Goal: Check status: Check status

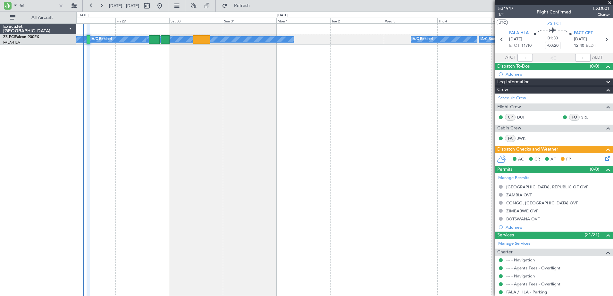
click at [22, 7] on input "fci" at bounding box center [38, 6] width 37 height 10
type input "lrj"
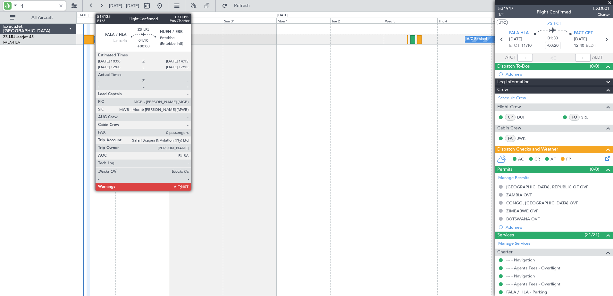
click at [92, 39] on div at bounding box center [89, 39] width 10 height 9
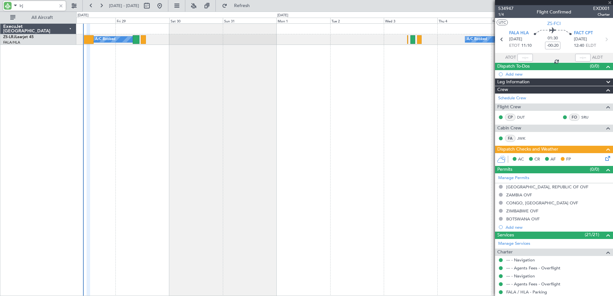
type input "0"
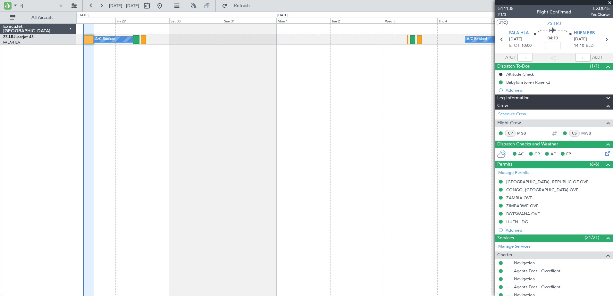
click at [604, 155] on icon at bounding box center [606, 152] width 5 height 5
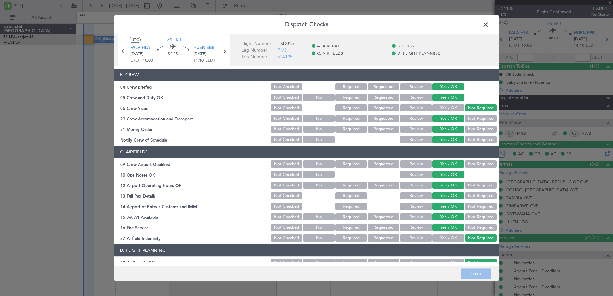
scroll to position [92, 0]
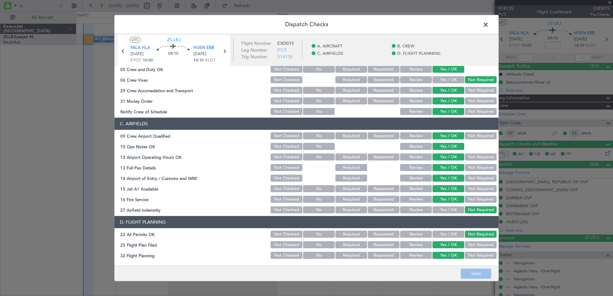
click at [489, 23] on span at bounding box center [489, 26] width 0 height 13
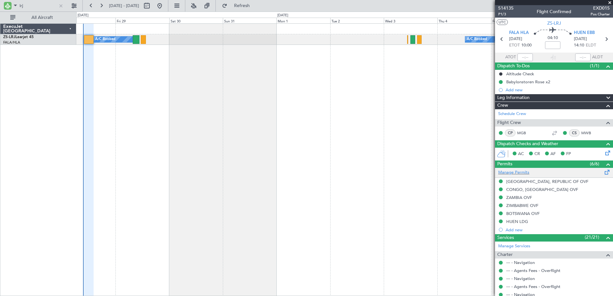
scroll to position [0, 0]
click at [604, 96] on span at bounding box center [608, 99] width 8 height 8
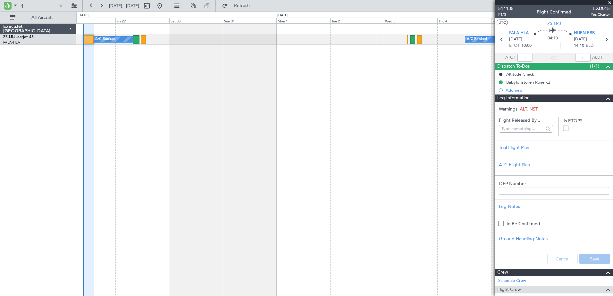
click at [604, 96] on span at bounding box center [608, 99] width 8 height 8
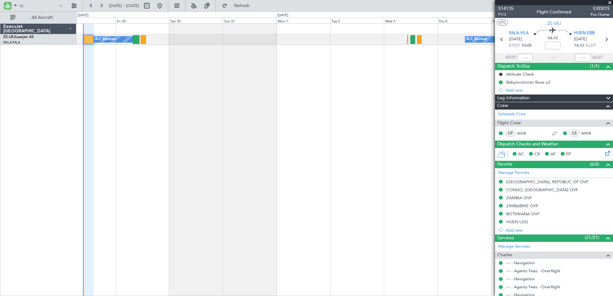
click at [511, 90] on div "Add new" at bounding box center [558, 90] width 104 height 5
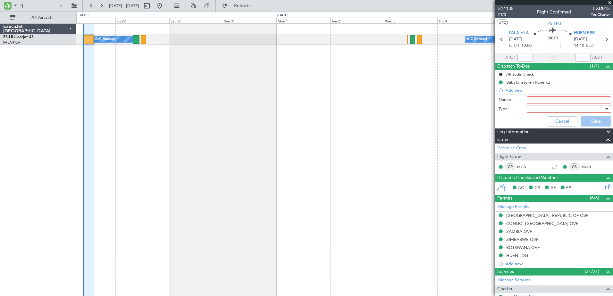
click at [575, 106] on div at bounding box center [566, 109] width 75 height 10
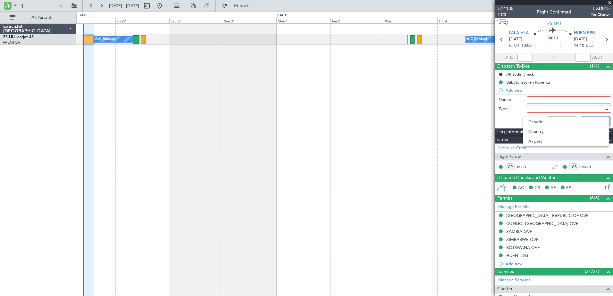
click at [562, 75] on div at bounding box center [306, 148] width 613 height 296
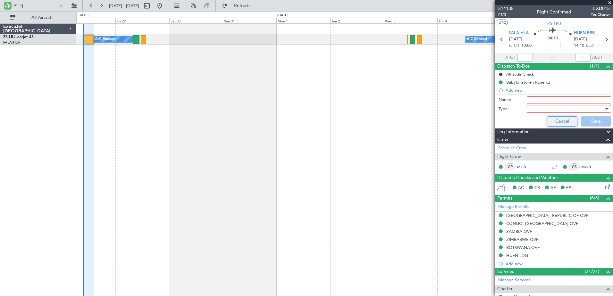
click at [565, 121] on button "Cancel" at bounding box center [562, 121] width 30 height 10
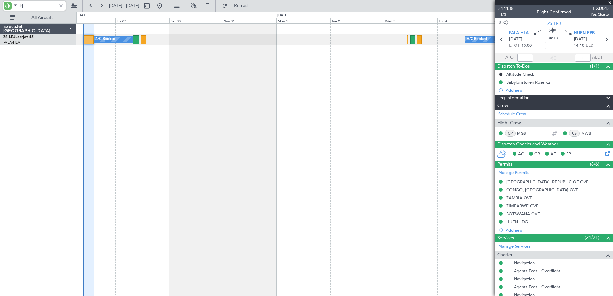
click at [22, 6] on input "lrj" at bounding box center [38, 6] width 37 height 10
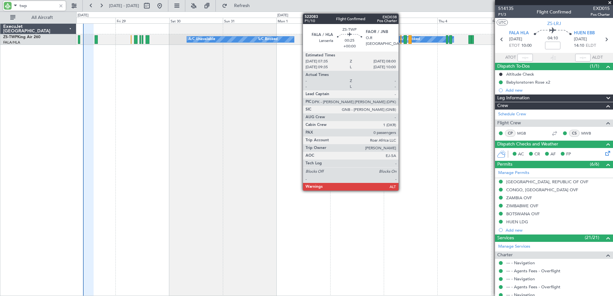
click at [401, 38] on div at bounding box center [400, 39] width 1 height 9
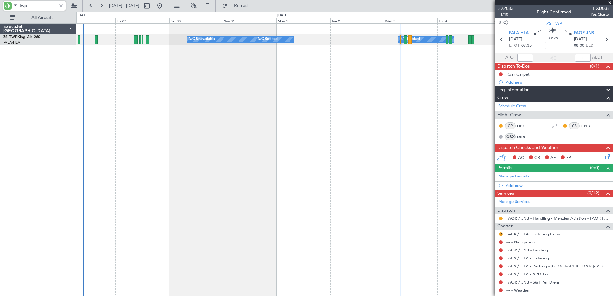
click at [23, 7] on input "twp" at bounding box center [38, 6] width 37 height 10
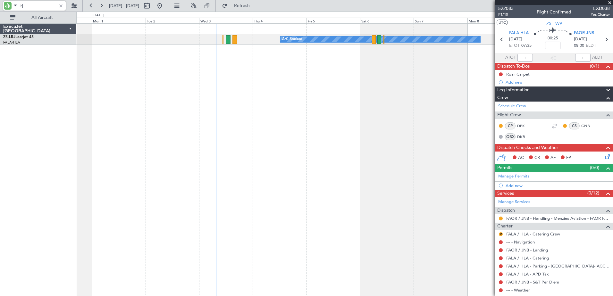
click at [258, 104] on div "A/C Booked A/C Booked A/C Booked" at bounding box center [344, 159] width 537 height 273
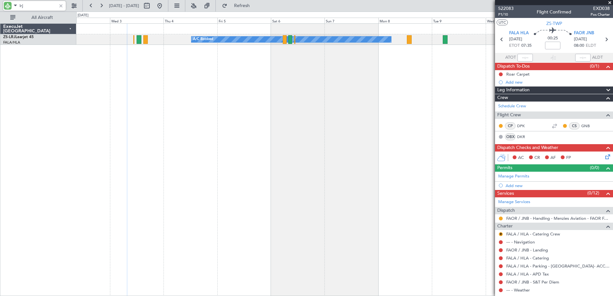
click at [260, 105] on div "A/C Booked" at bounding box center [344, 159] width 537 height 273
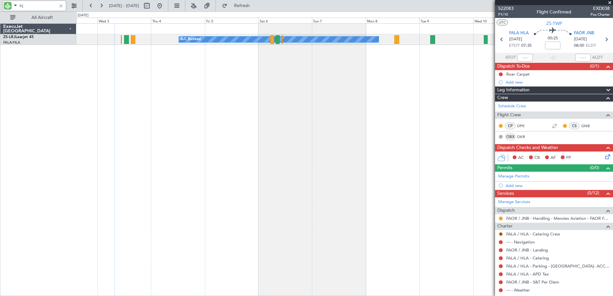
click at [199, 80] on div "A/C Booked" at bounding box center [344, 159] width 537 height 273
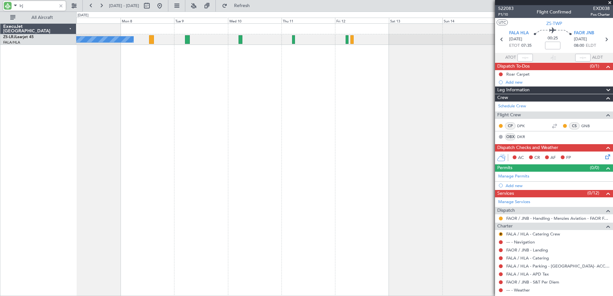
click at [128, 155] on div "A/C Booked" at bounding box center [344, 159] width 537 height 273
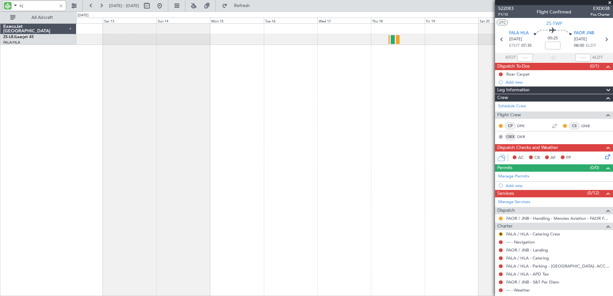
click at [102, 118] on div "A/C Booked" at bounding box center [344, 159] width 537 height 273
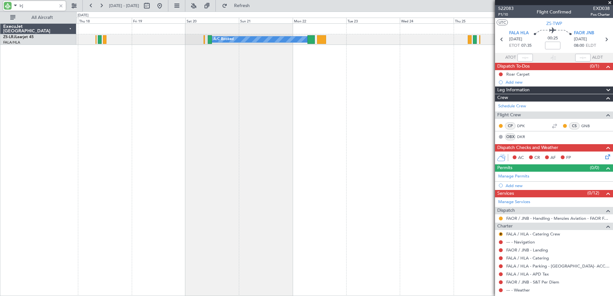
click at [190, 119] on div "A/C Booked" at bounding box center [344, 159] width 537 height 273
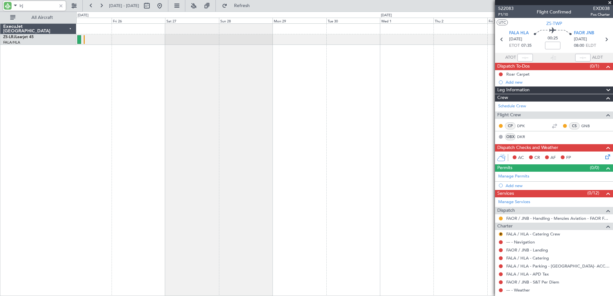
click at [80, 60] on div at bounding box center [344, 159] width 537 height 273
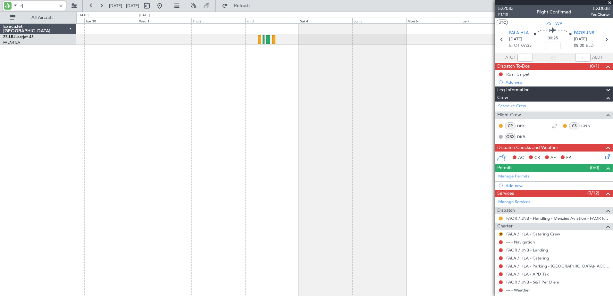
click at [155, 75] on div at bounding box center [344, 159] width 537 height 273
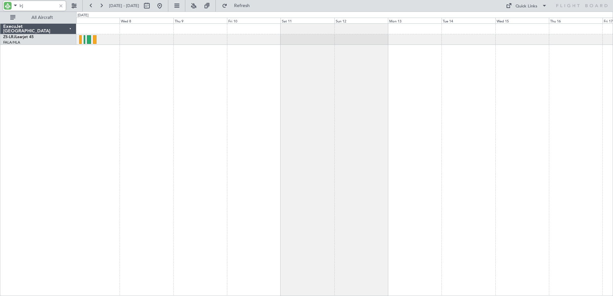
click at [156, 86] on div at bounding box center [344, 159] width 537 height 273
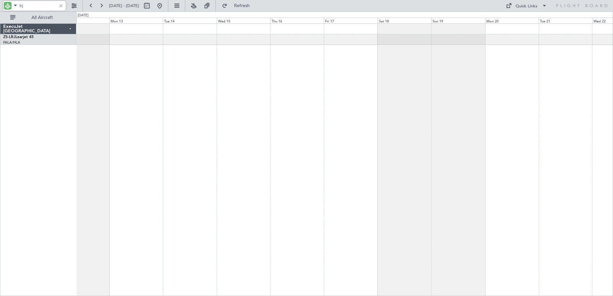
click at [170, 95] on div at bounding box center [344, 159] width 537 height 273
click at [23, 7] on input "lrj" at bounding box center [38, 6] width 37 height 10
type input "dex"
click at [165, 5] on button at bounding box center [160, 6] width 10 height 10
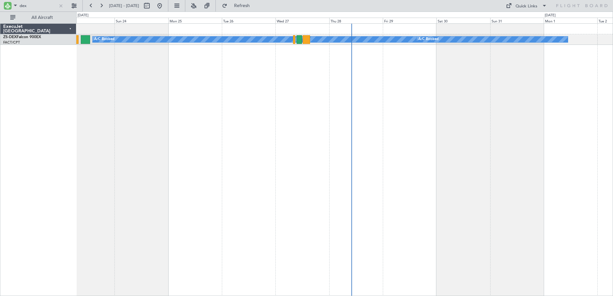
click at [318, 79] on div "A/C Booked A/C Booked A/C Booked" at bounding box center [344, 159] width 537 height 273
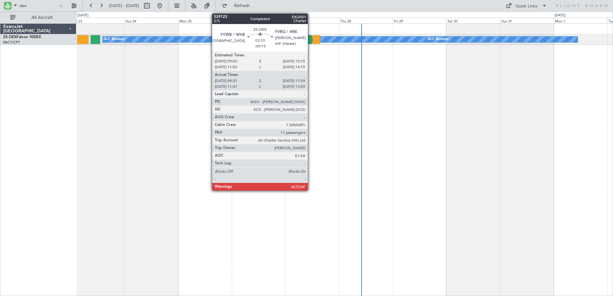
click at [311, 39] on div at bounding box center [308, 39] width 5 height 9
